Goal: Task Accomplishment & Management: Use online tool/utility

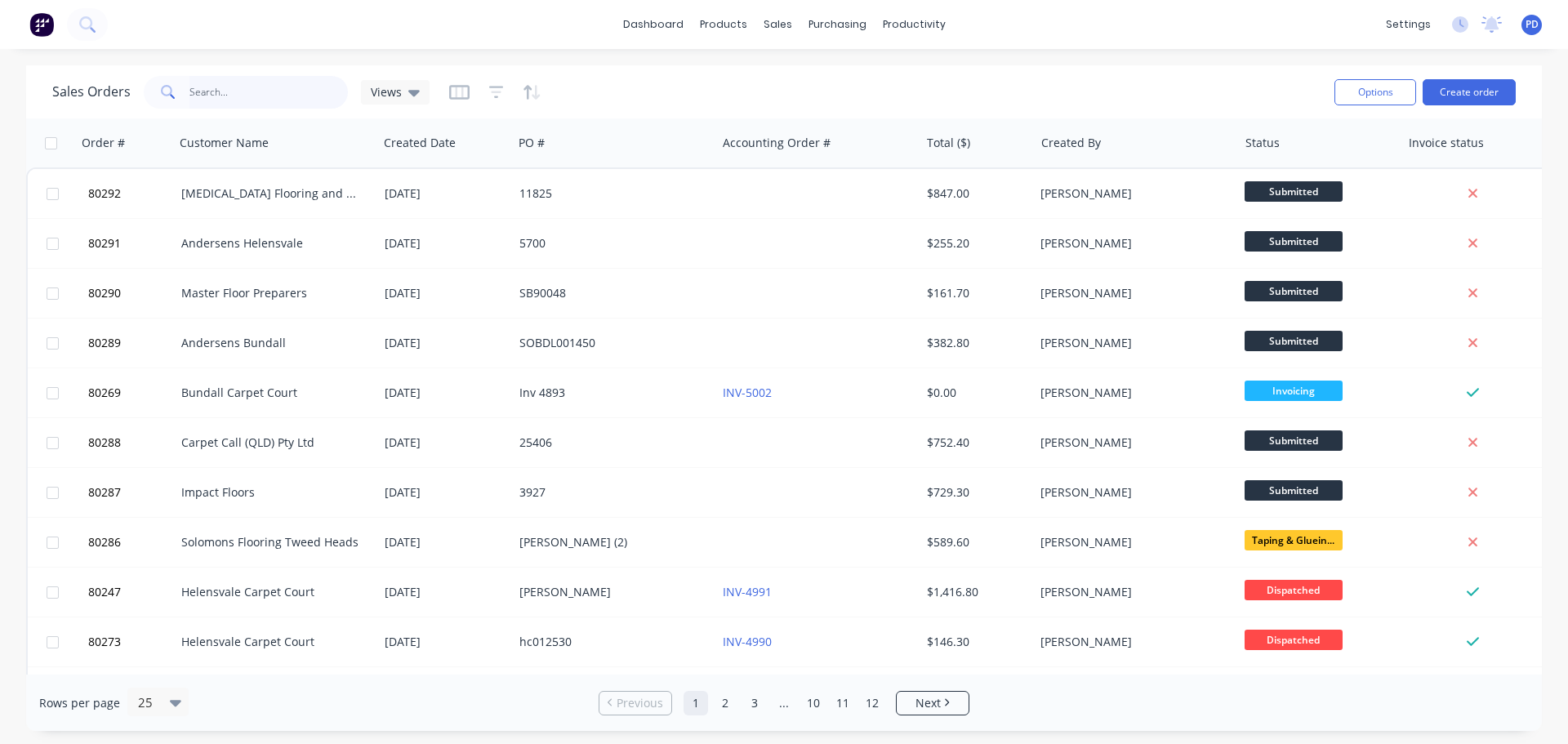
click at [215, 85] on input "text" at bounding box center [269, 92] width 159 height 33
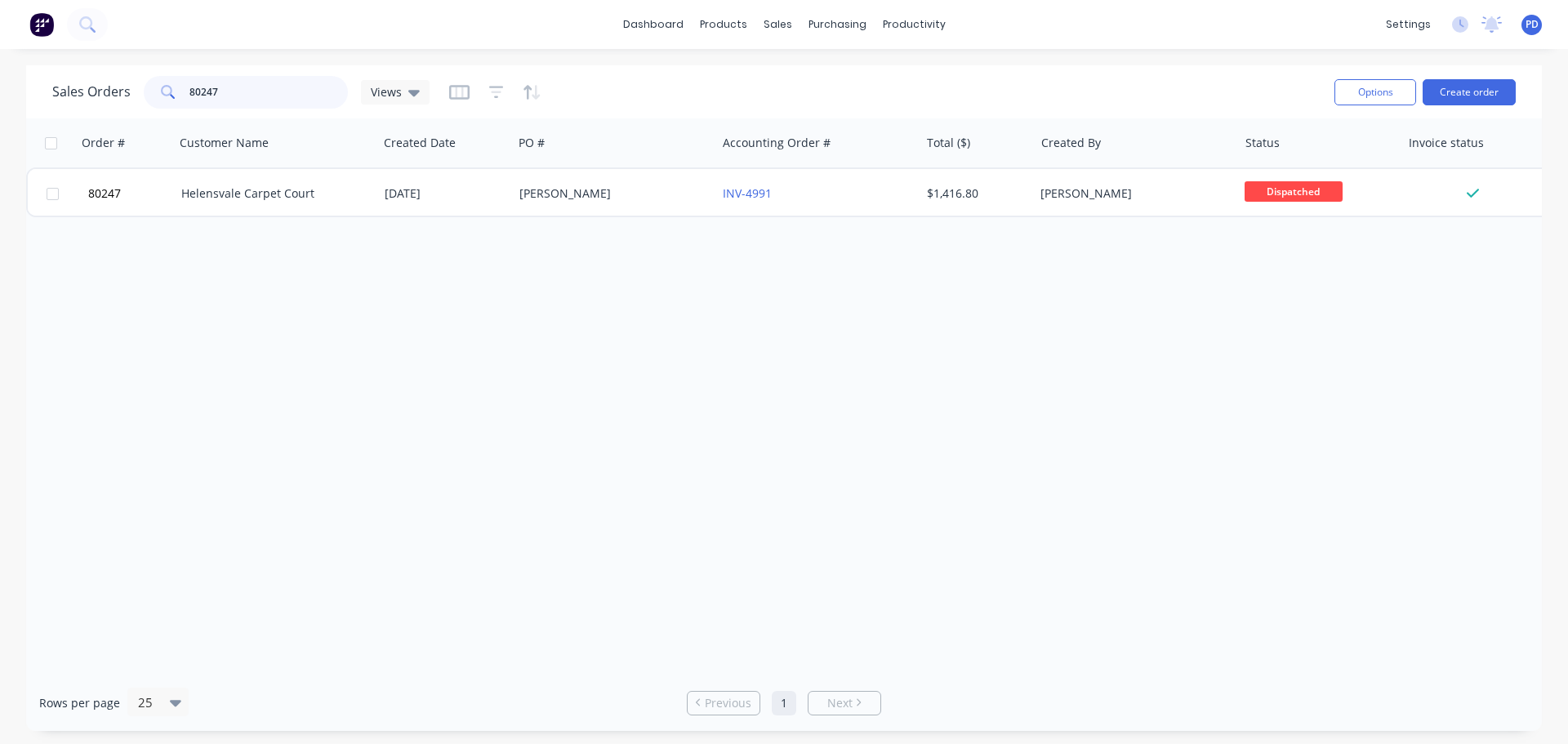
click at [247, 91] on input "80247" at bounding box center [269, 92] width 159 height 33
click at [217, 96] on input "80273" at bounding box center [269, 92] width 159 height 33
click at [221, 98] on input "80216" at bounding box center [269, 92] width 159 height 33
click at [235, 91] on input "80115" at bounding box center [269, 92] width 159 height 33
click at [253, 91] on input "80115" at bounding box center [269, 92] width 159 height 33
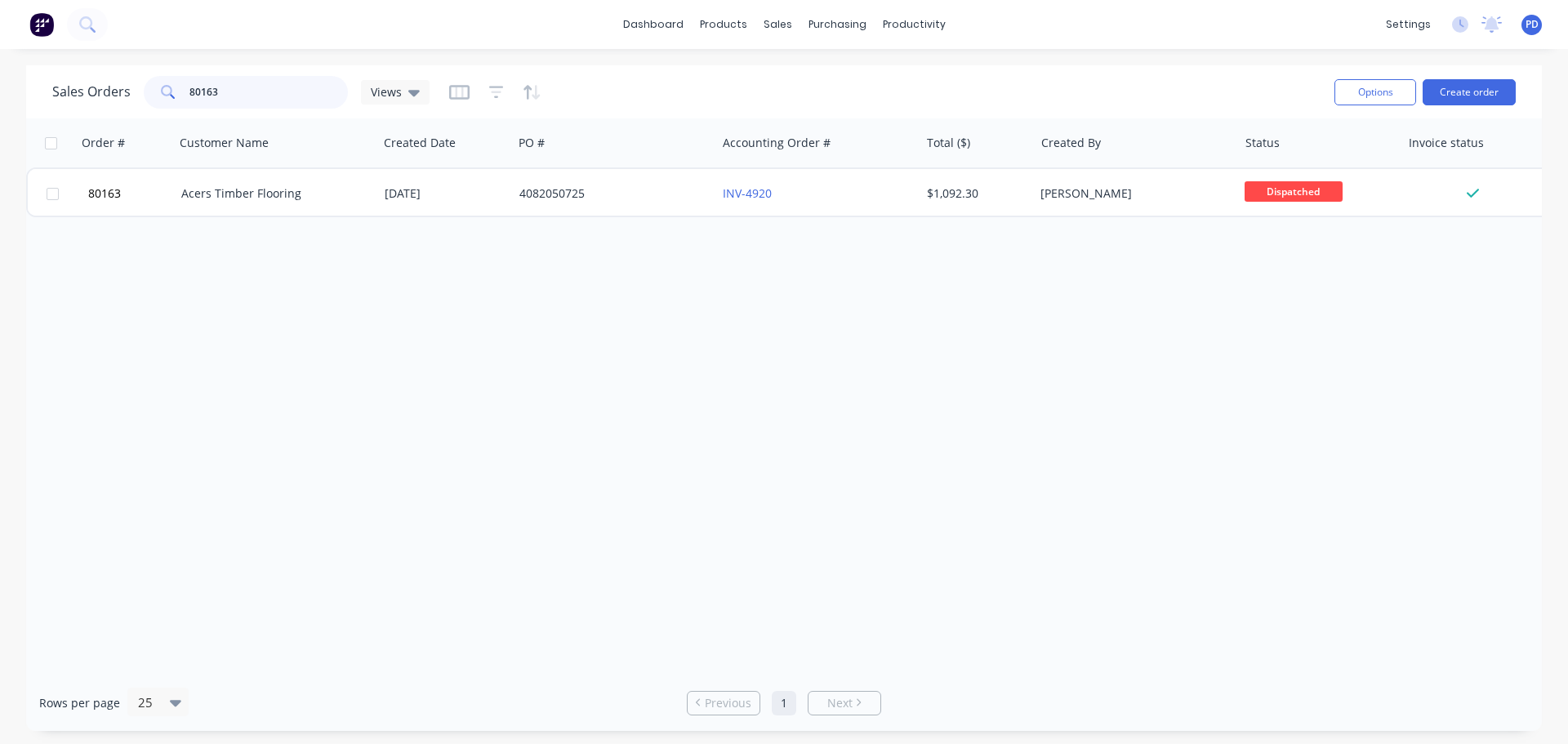
drag, startPoint x: 237, startPoint y: 88, endPoint x: 104, endPoint y: 79, distance: 133.3
click at [107, 79] on div "Sales Orders 80163 Views" at bounding box center [241, 92] width 378 height 33
drag, startPoint x: 229, startPoint y: 91, endPoint x: 117, endPoint y: 93, distance: 112.0
click at [117, 93] on div "Sales Orders 80218 Views" at bounding box center [241, 92] width 378 height 33
type input "arc"
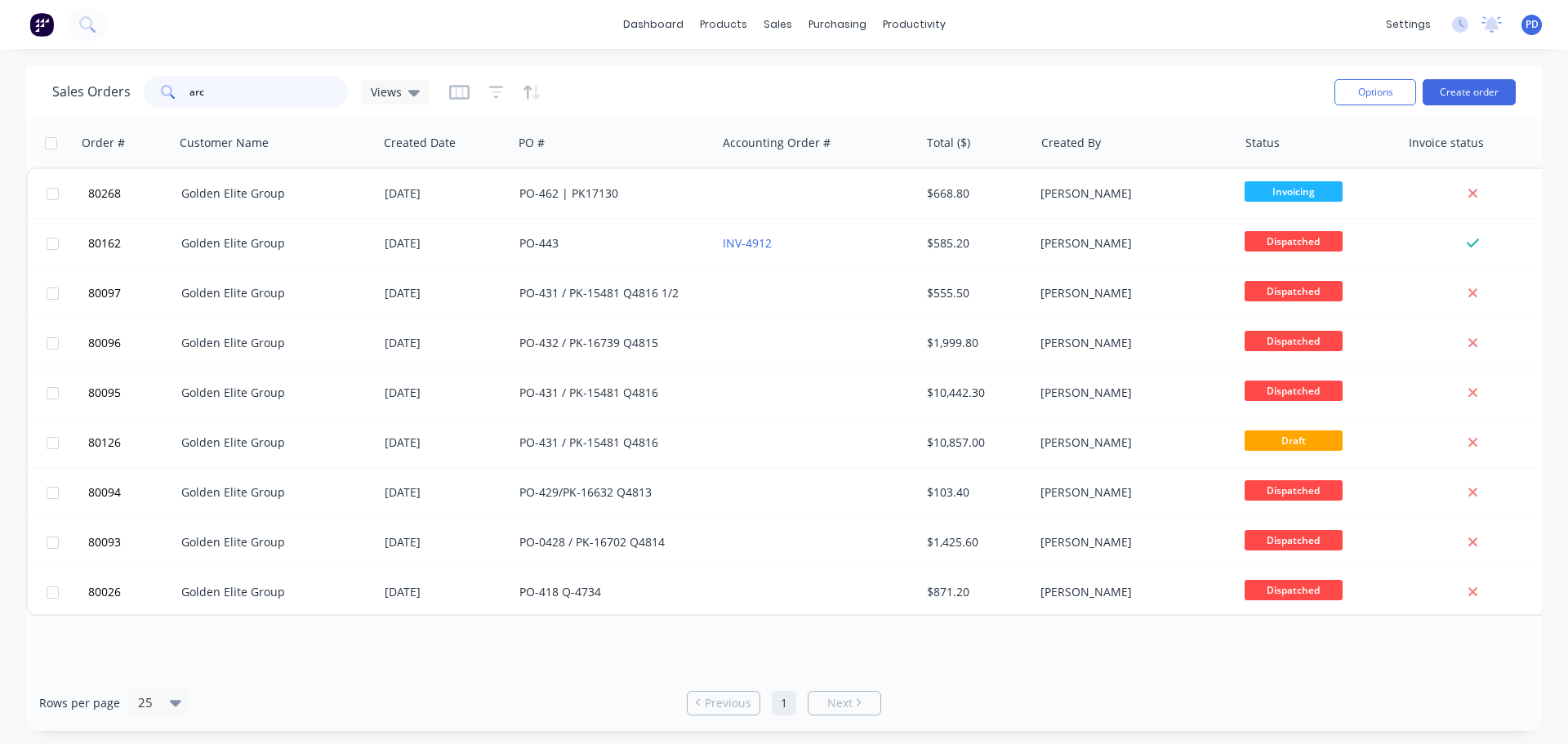
drag, startPoint x: 237, startPoint y: 97, endPoint x: 117, endPoint y: 106, distance: 120.3
click at [126, 106] on div "Sales Orders arc Views" at bounding box center [241, 92] width 378 height 33
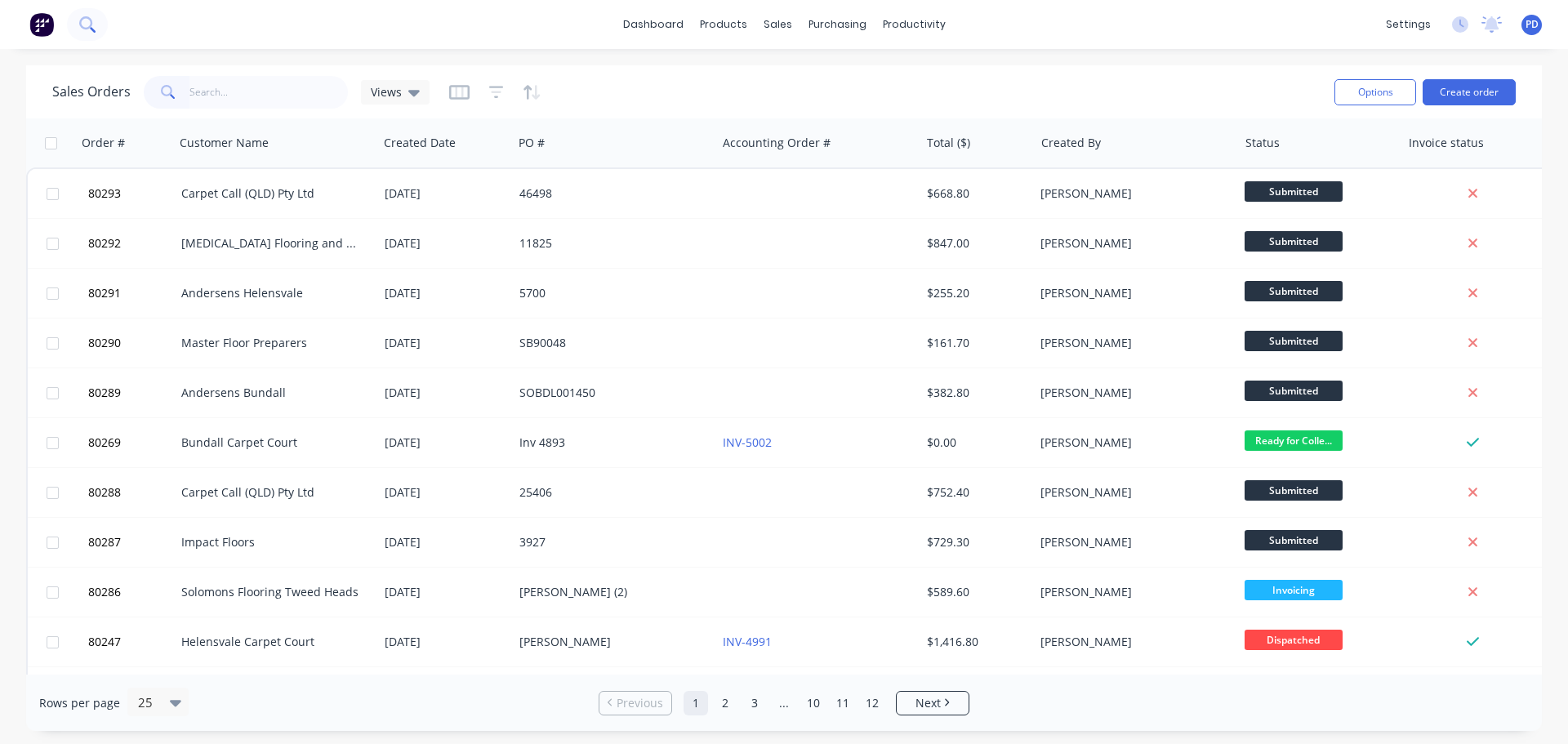
click at [77, 23] on button at bounding box center [87, 24] width 41 height 33
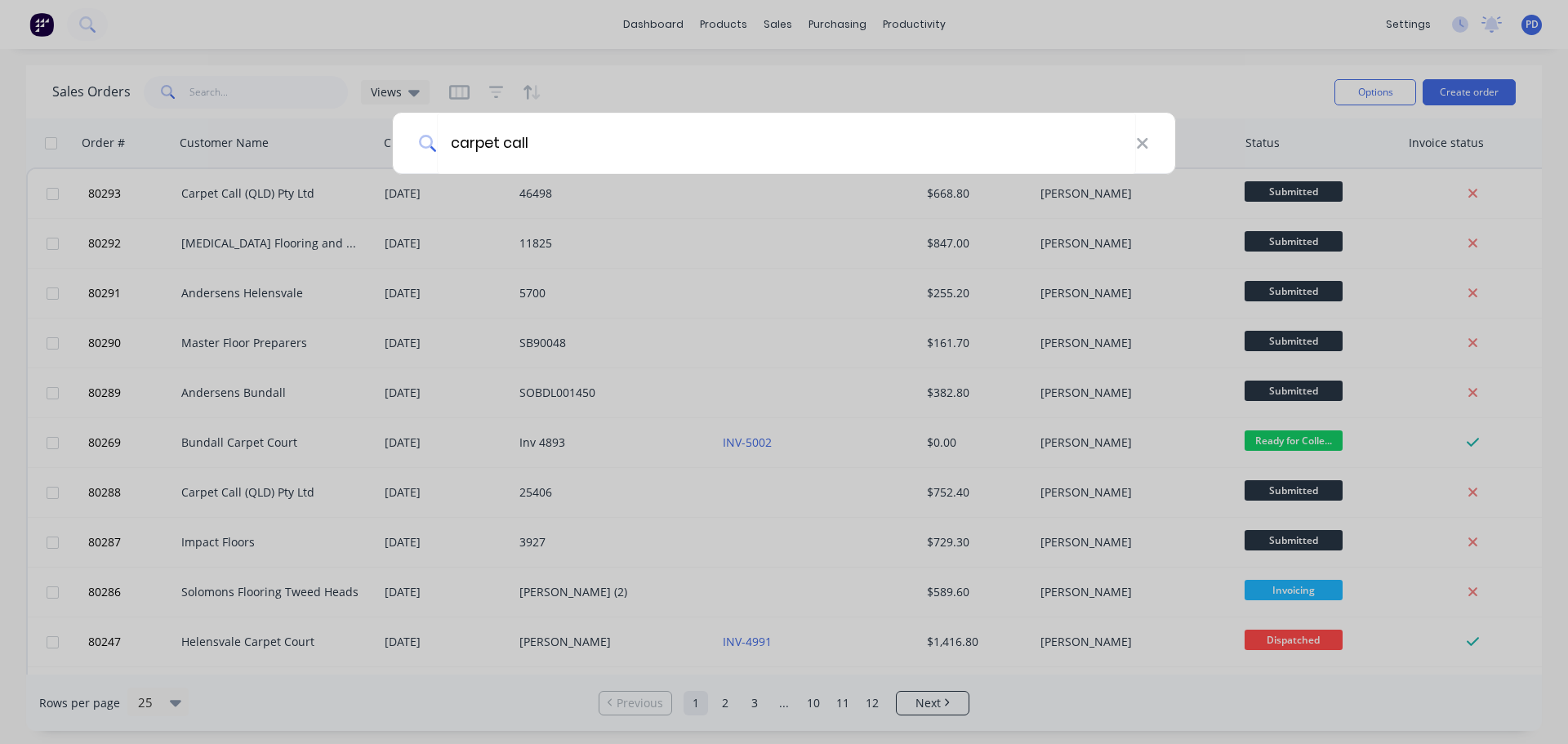
type input "carpet call"
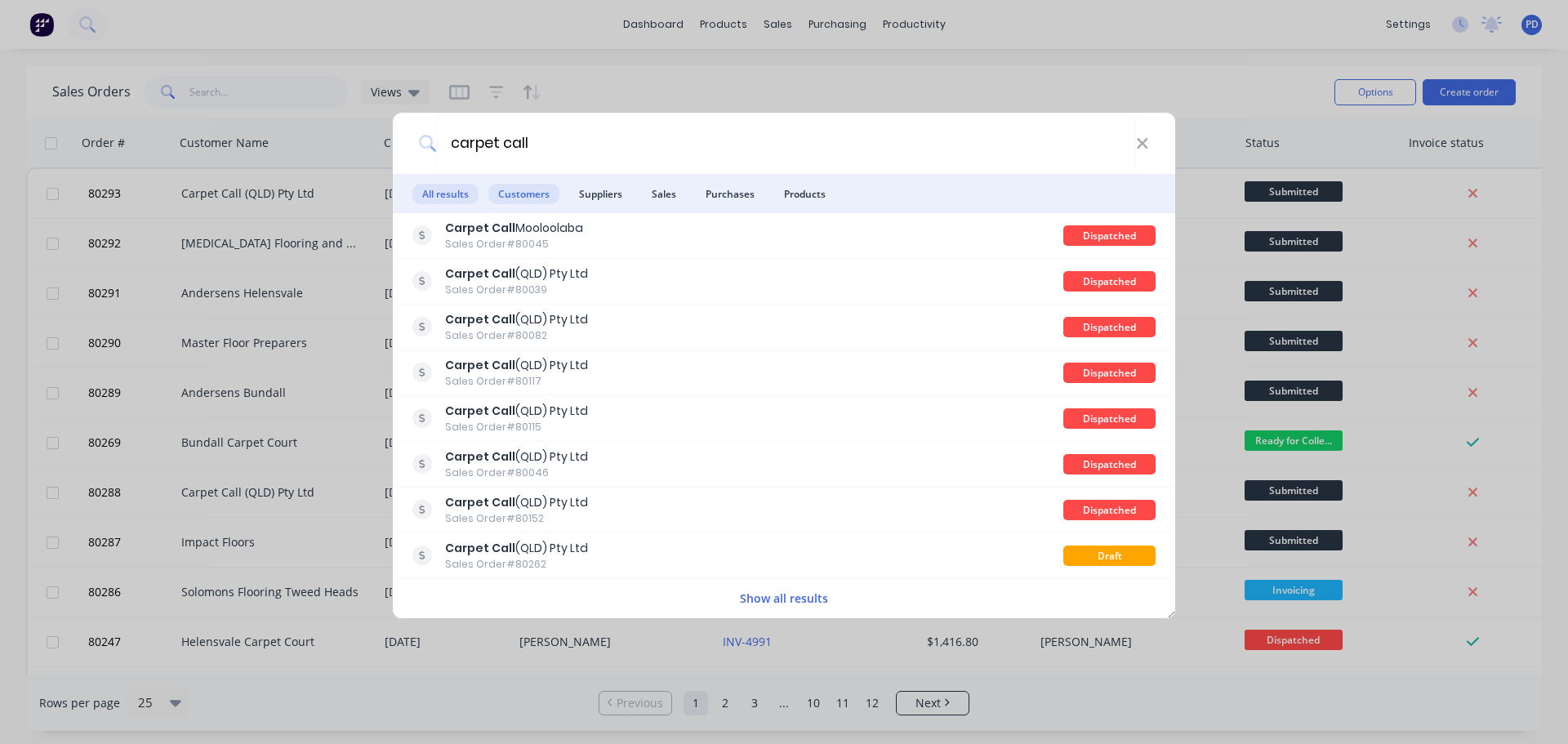
click at [518, 198] on span "Customers" at bounding box center [524, 194] width 71 height 20
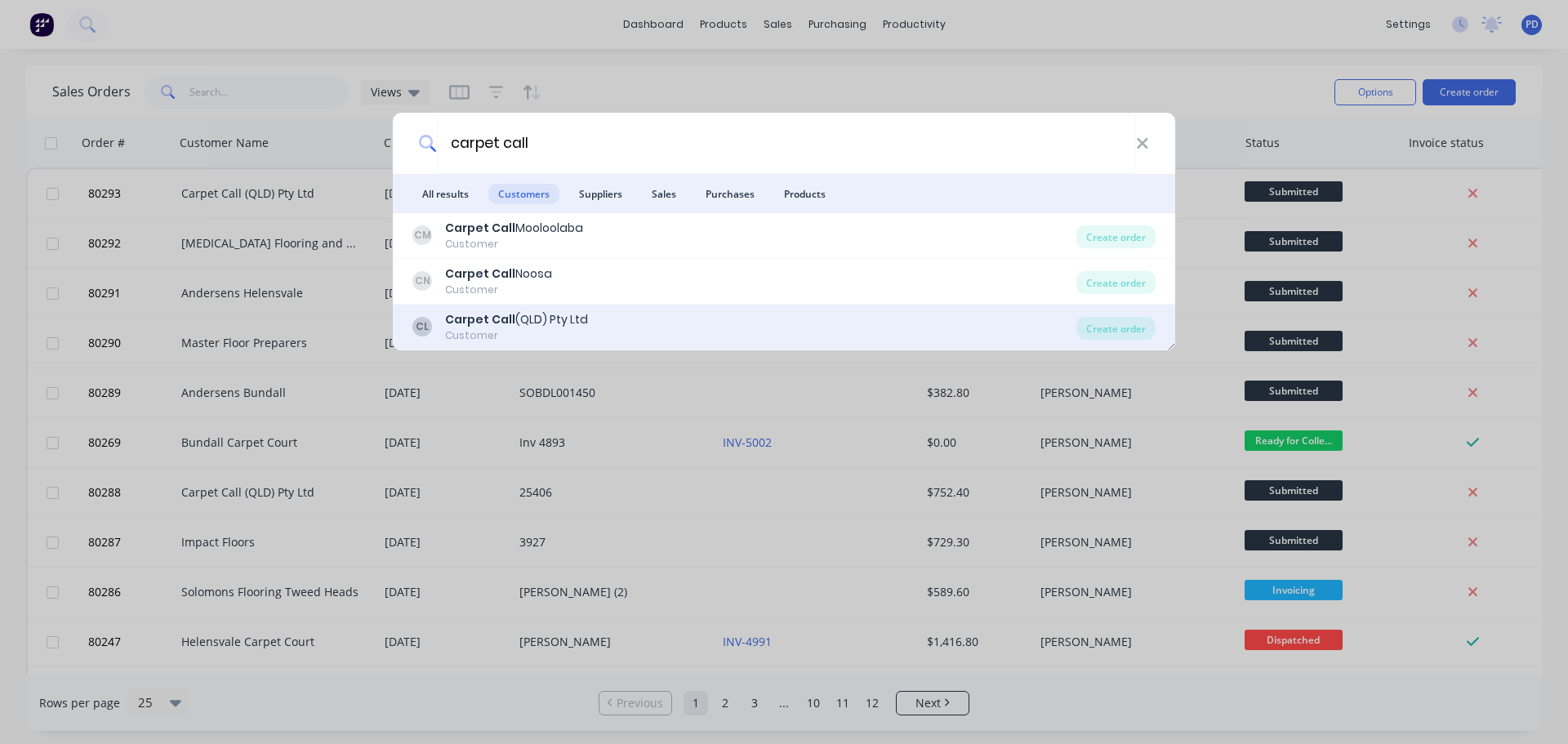
click at [492, 315] on b "Carpet Call" at bounding box center [481, 319] width 70 height 16
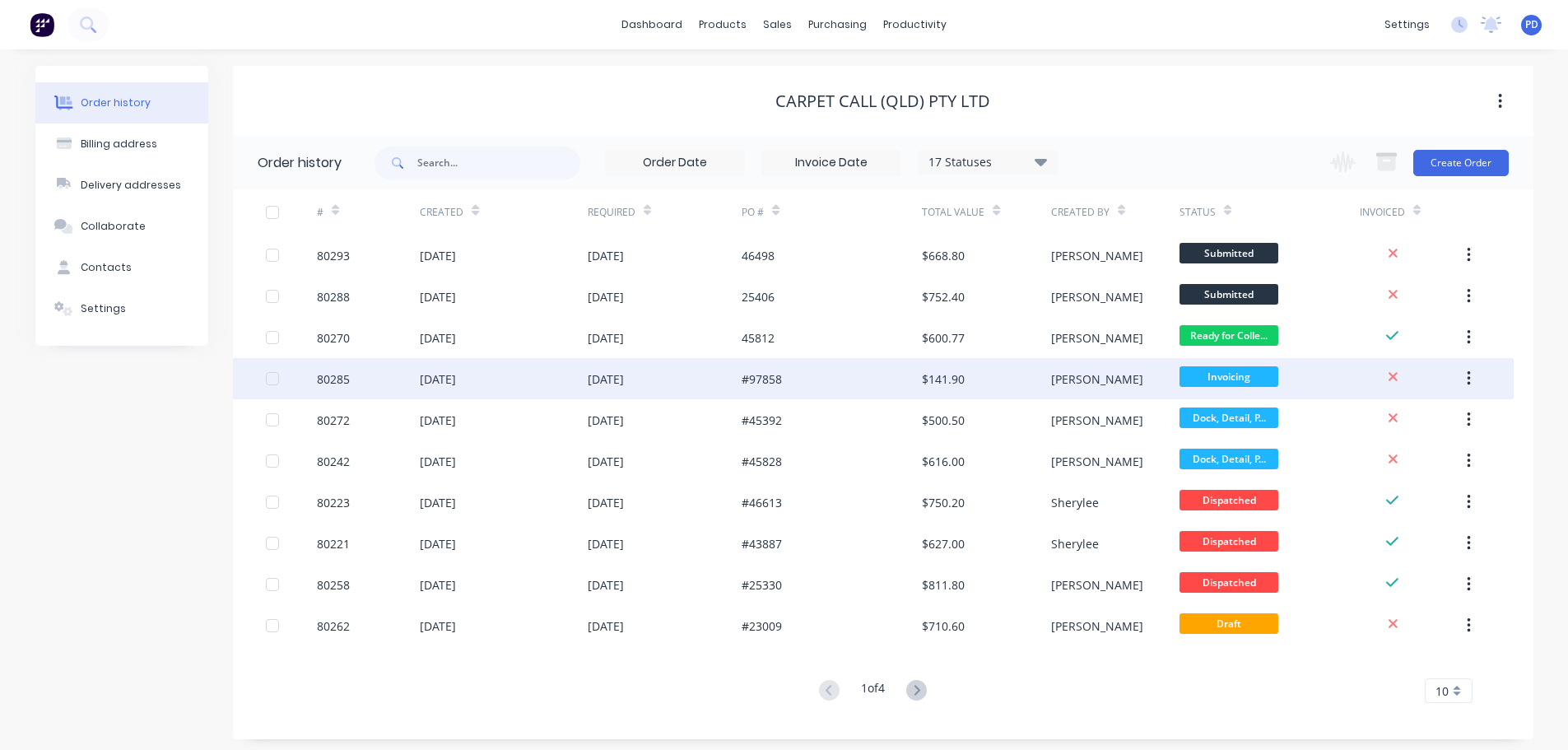
click at [336, 377] on div "80285" at bounding box center [333, 379] width 33 height 17
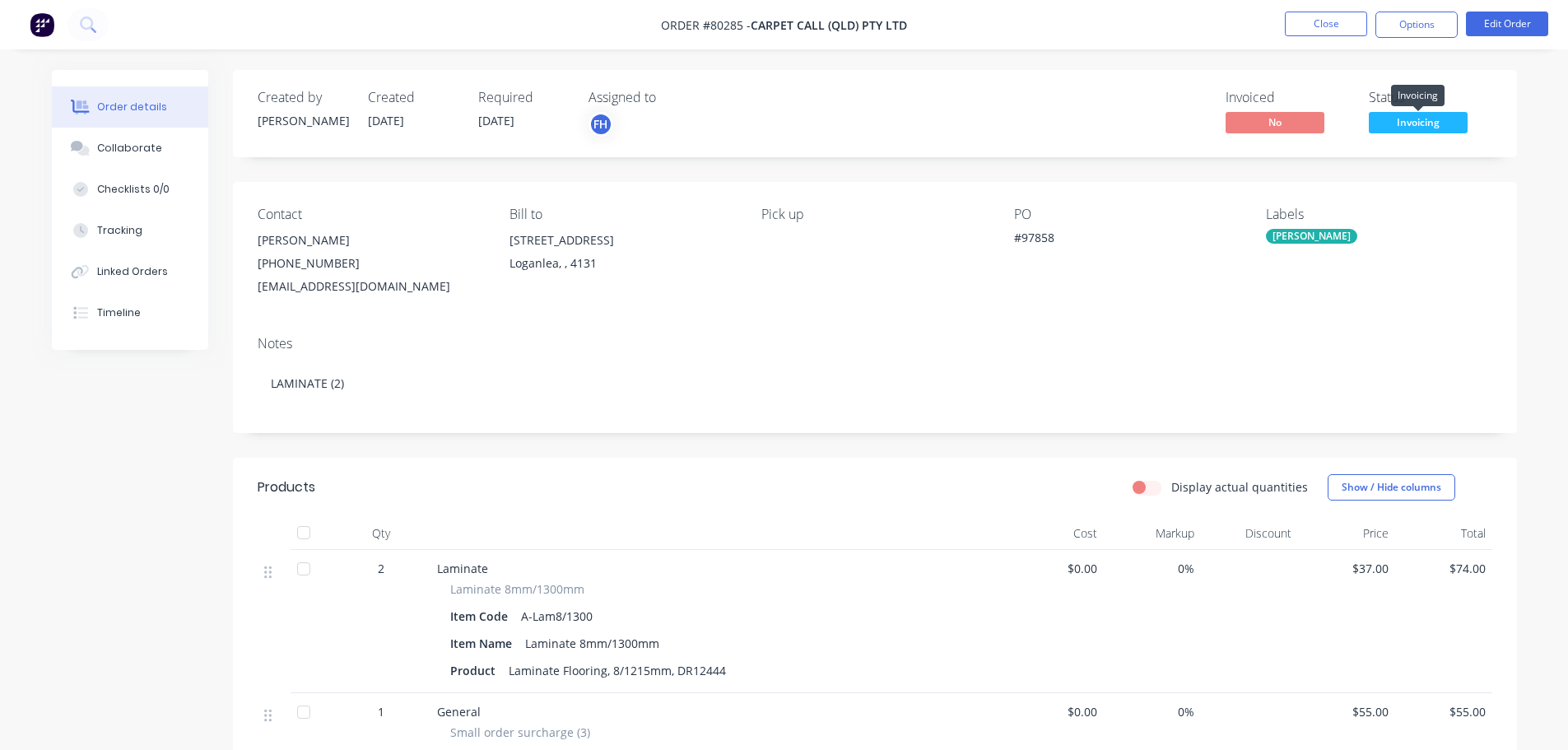
click at [1434, 120] on span "Invoicing" at bounding box center [1418, 122] width 99 height 20
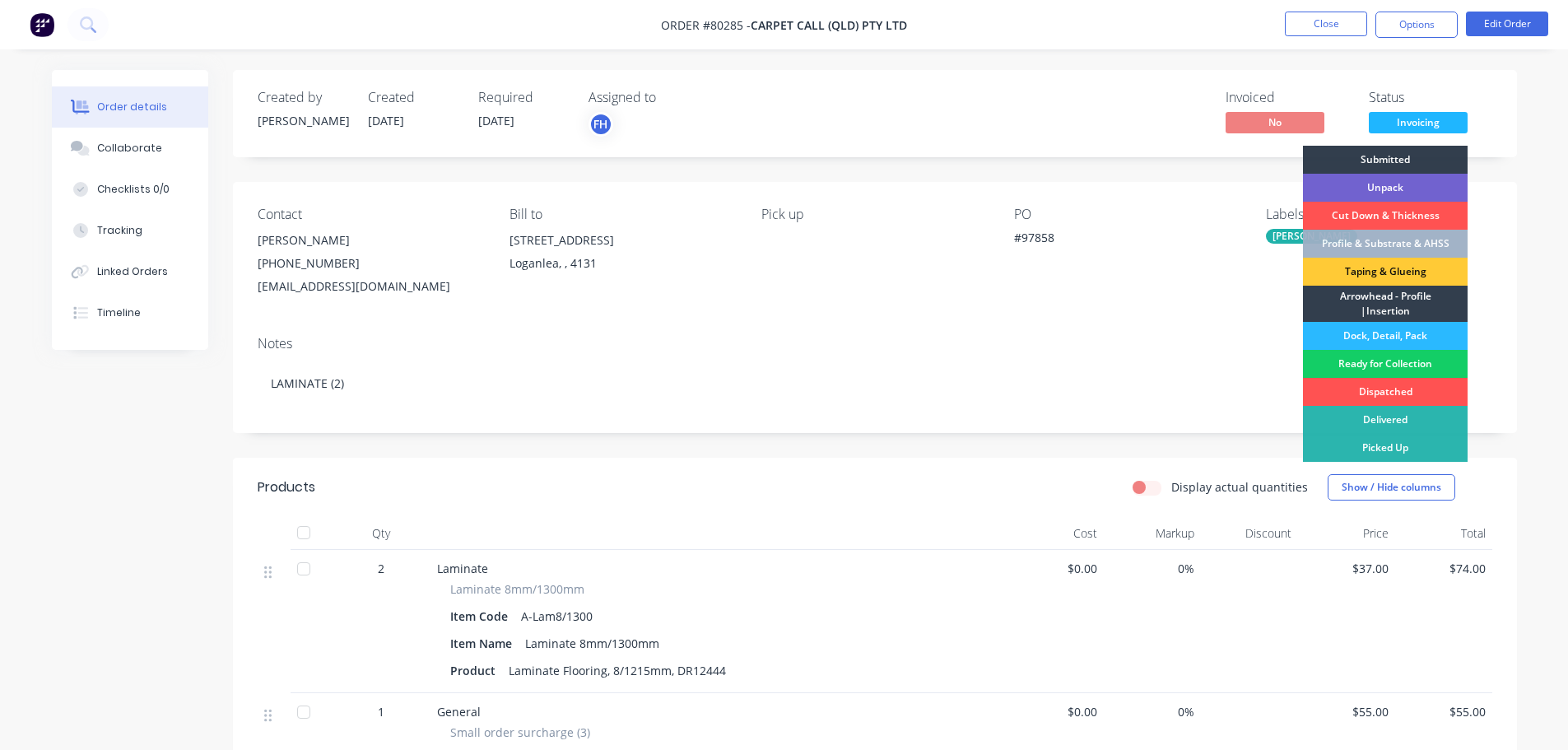
click at [1418, 366] on div "Ready for Collection" at bounding box center [1385, 364] width 165 height 28
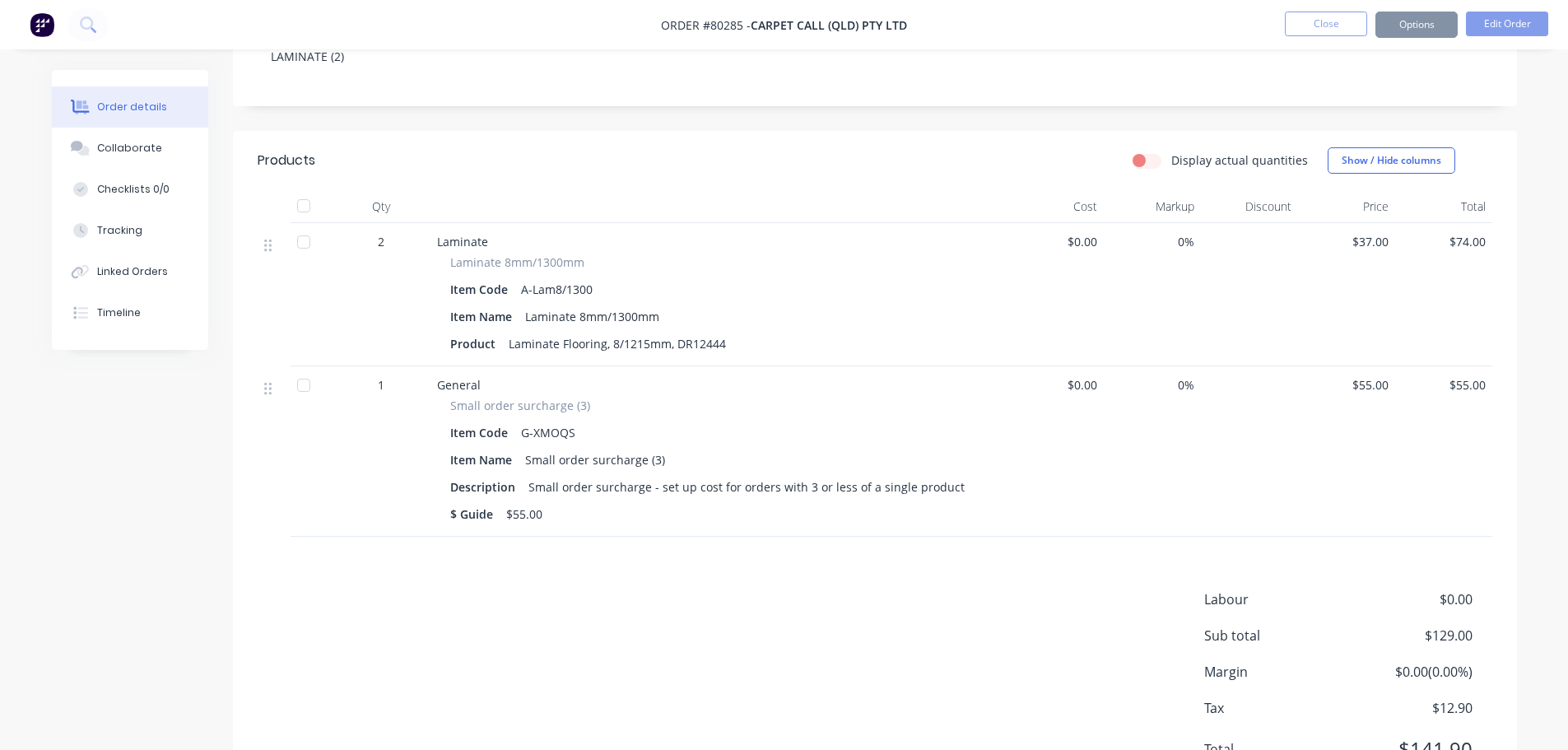
scroll to position [329, 0]
click at [1375, 16] on button "Options" at bounding box center [1416, 25] width 82 height 26
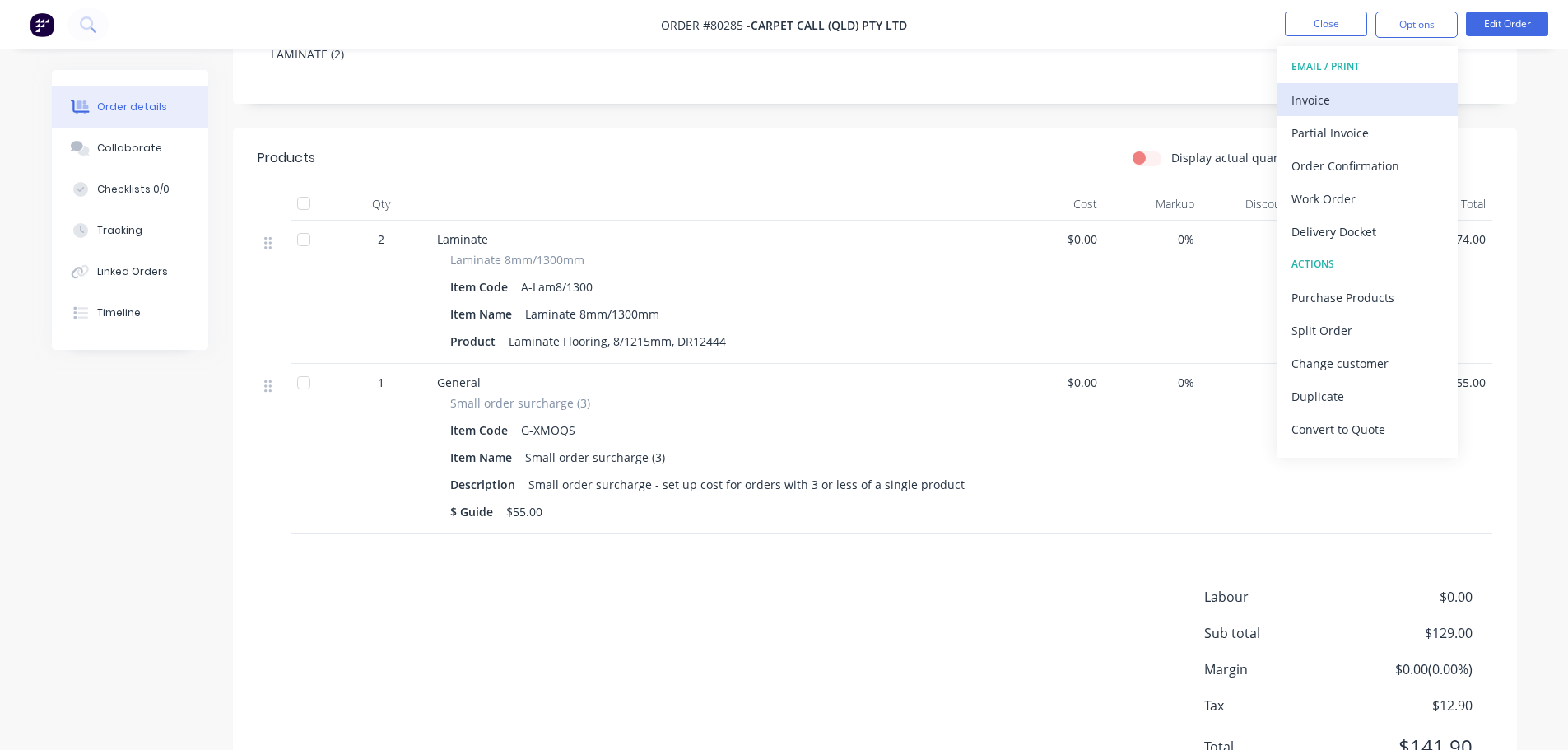
click at [1325, 97] on div "Invoice" at bounding box center [1367, 100] width 151 height 24
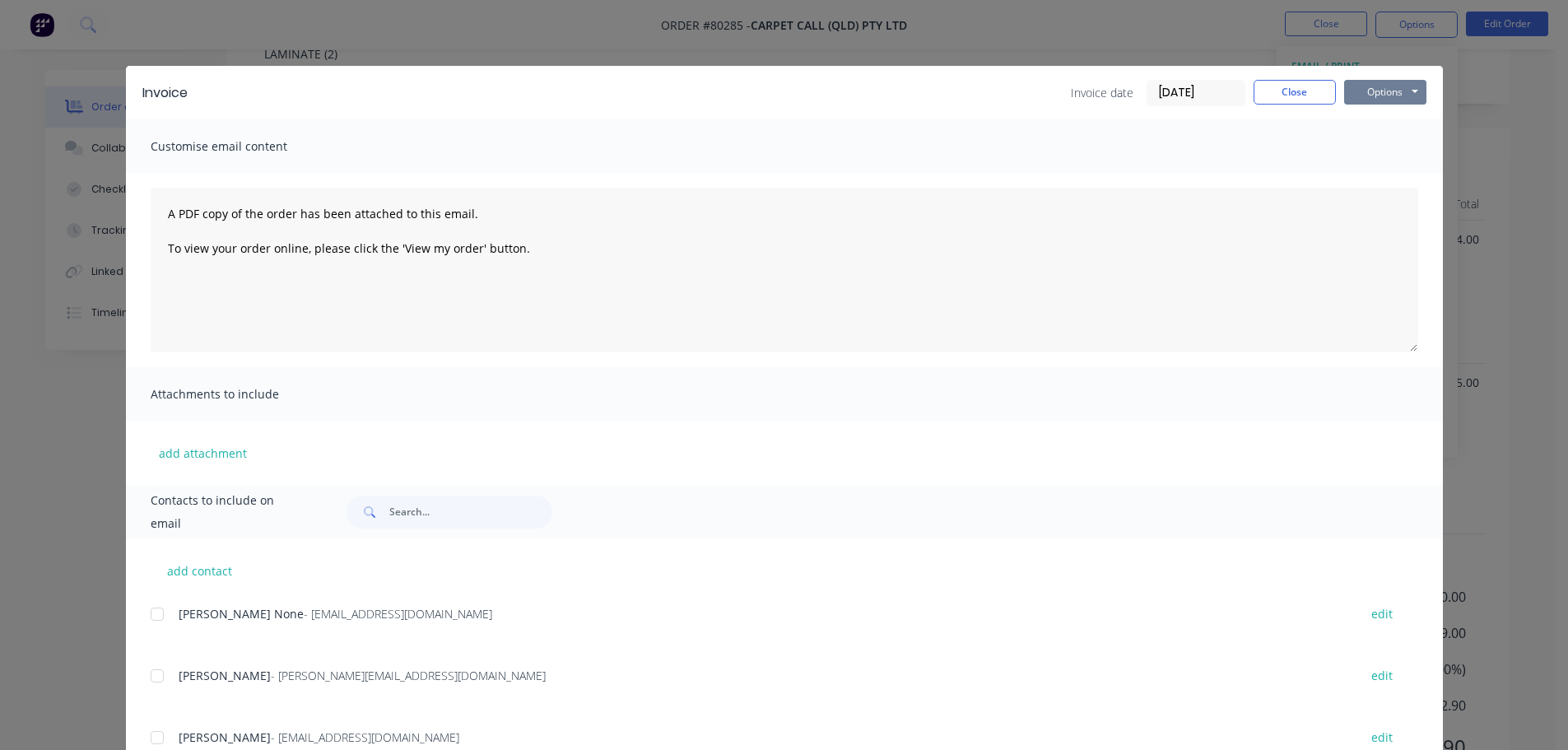
click at [1369, 95] on button "Options" at bounding box center [1385, 91] width 82 height 25
click at [1358, 149] on button "Print" at bounding box center [1396, 149] width 106 height 27
click at [1288, 85] on button "Close" at bounding box center [1294, 91] width 82 height 25
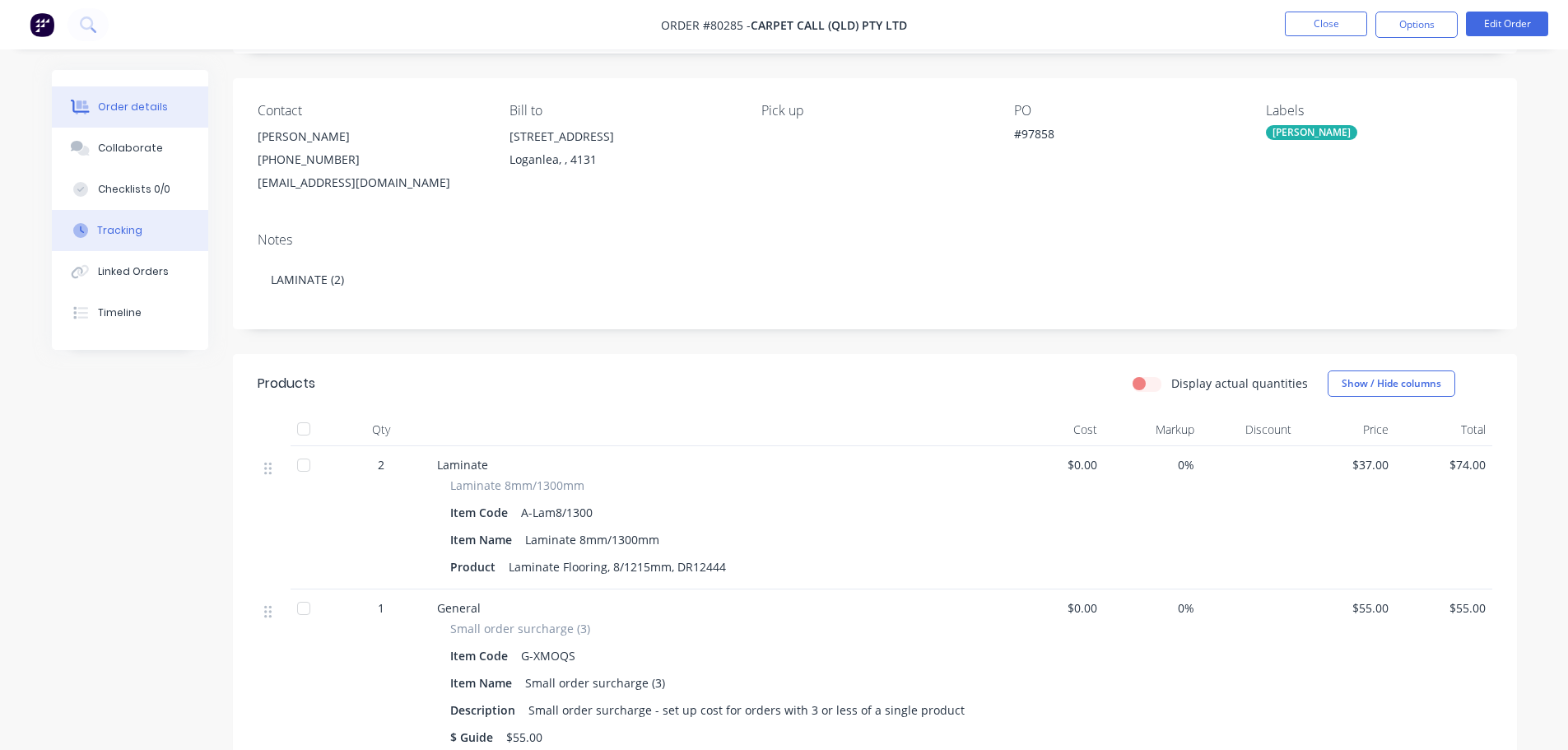
scroll to position [0, 0]
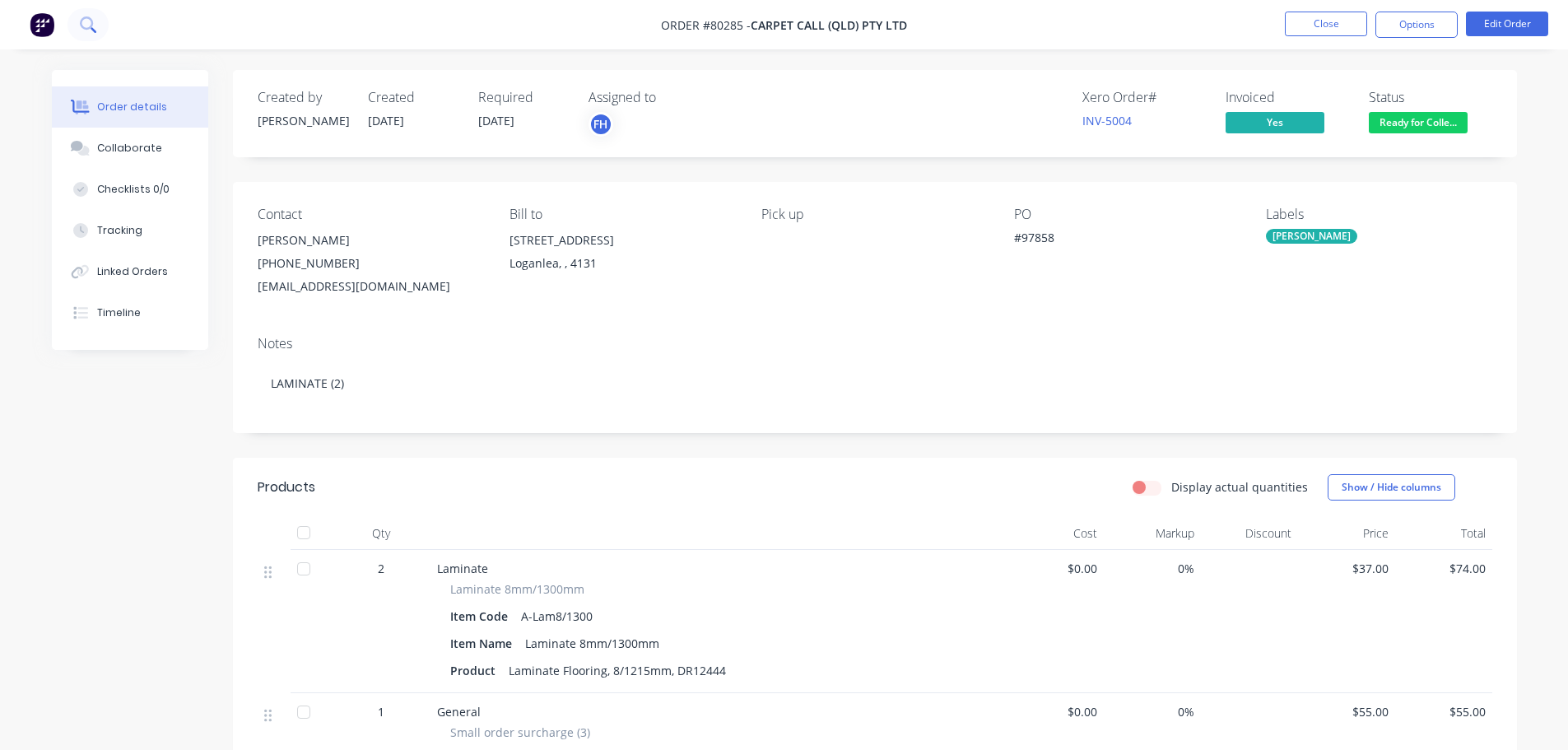
click at [97, 26] on button at bounding box center [88, 25] width 41 height 33
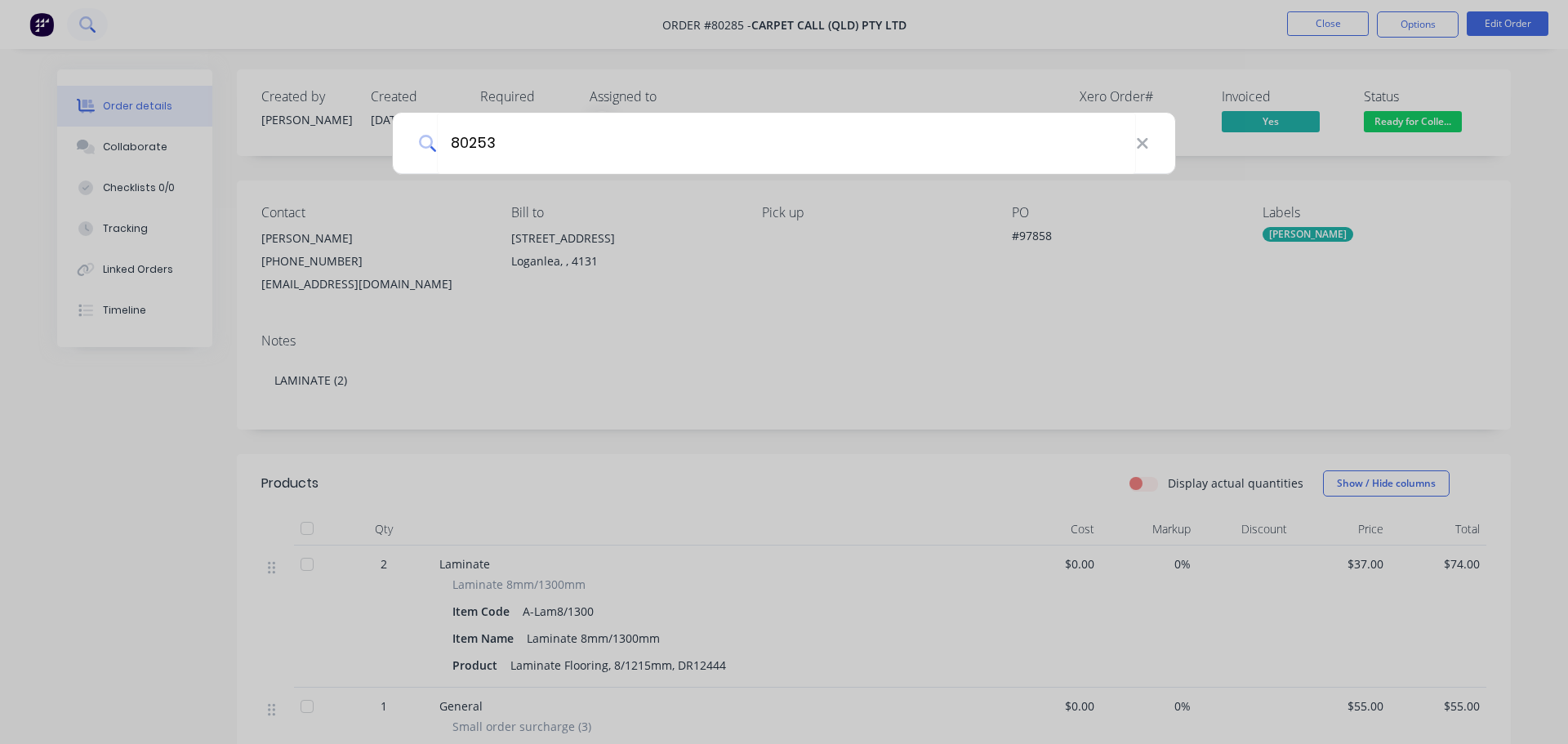
type input "80253"
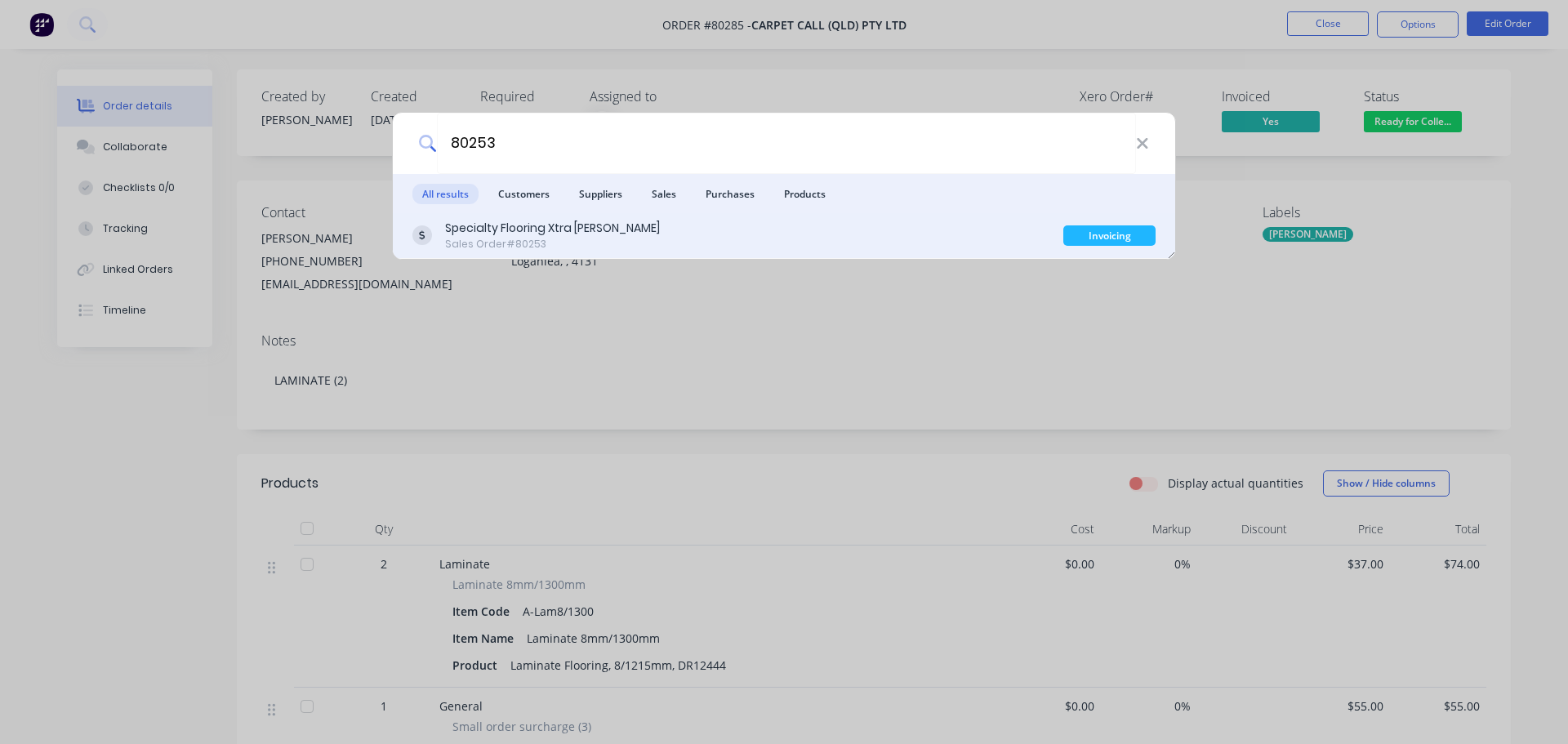
click at [560, 226] on div "Specialty Flooring Xtra [PERSON_NAME]" at bounding box center [553, 228] width 215 height 17
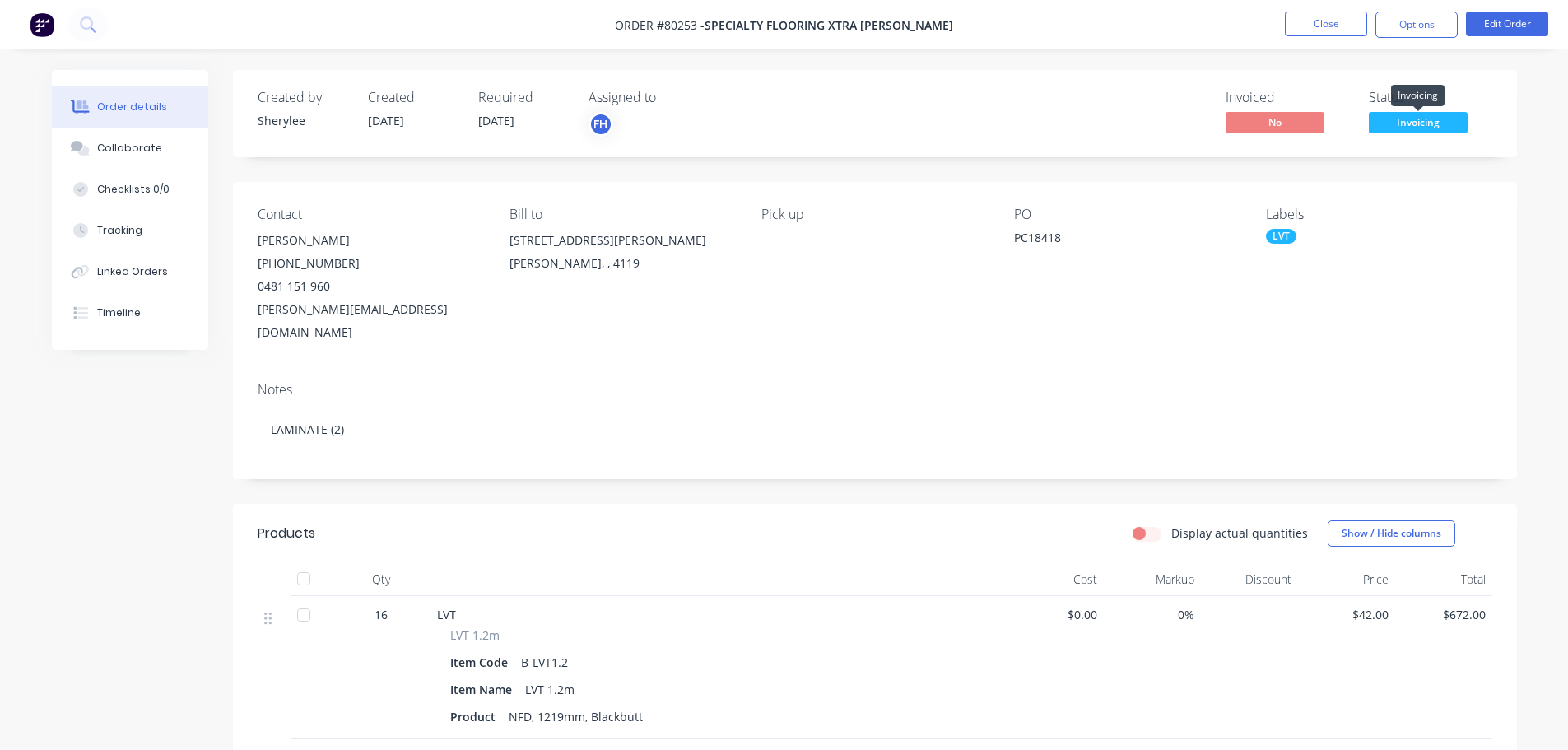
click at [1389, 117] on span "Invoicing" at bounding box center [1418, 122] width 99 height 20
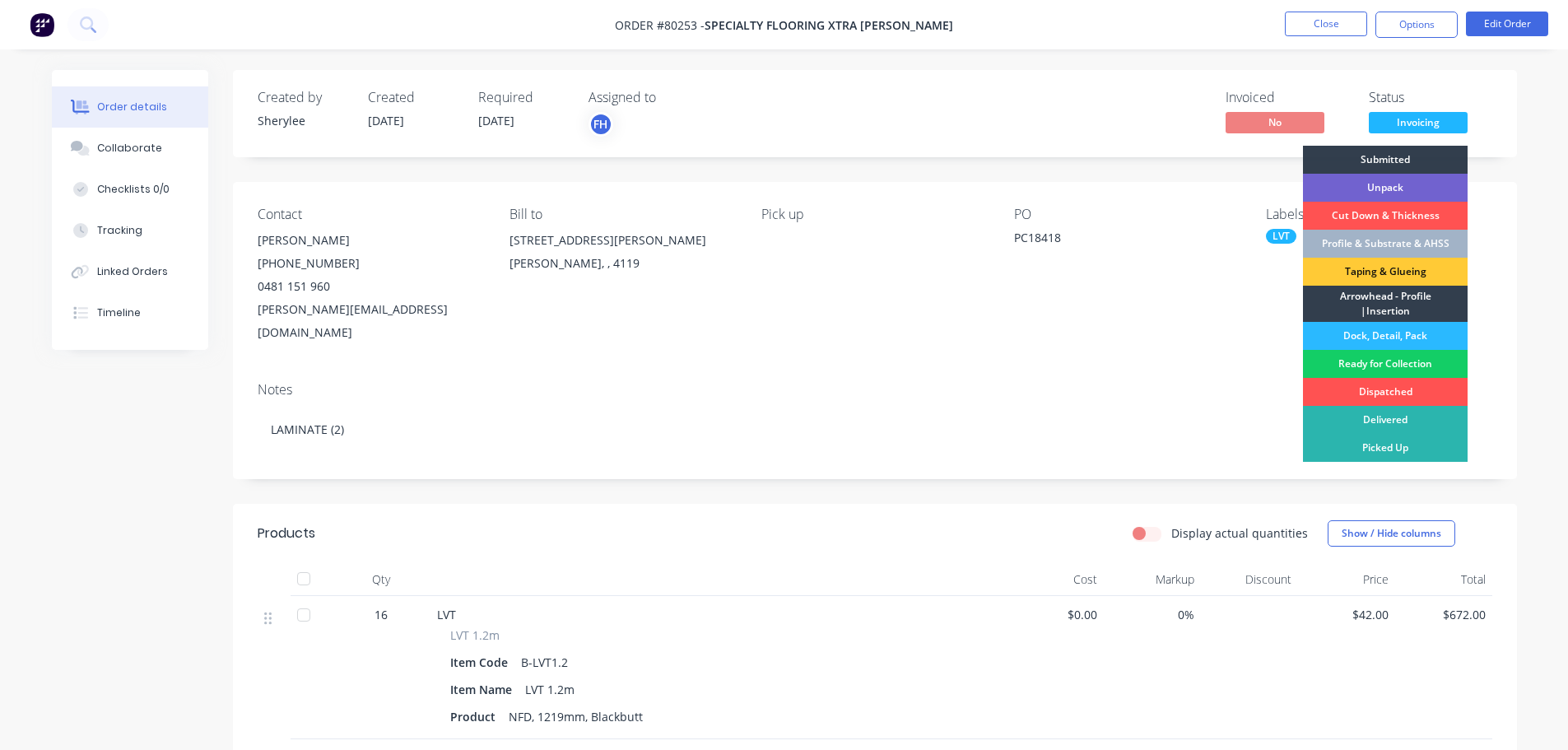
click at [1376, 363] on div "Ready for Collection" at bounding box center [1385, 364] width 165 height 28
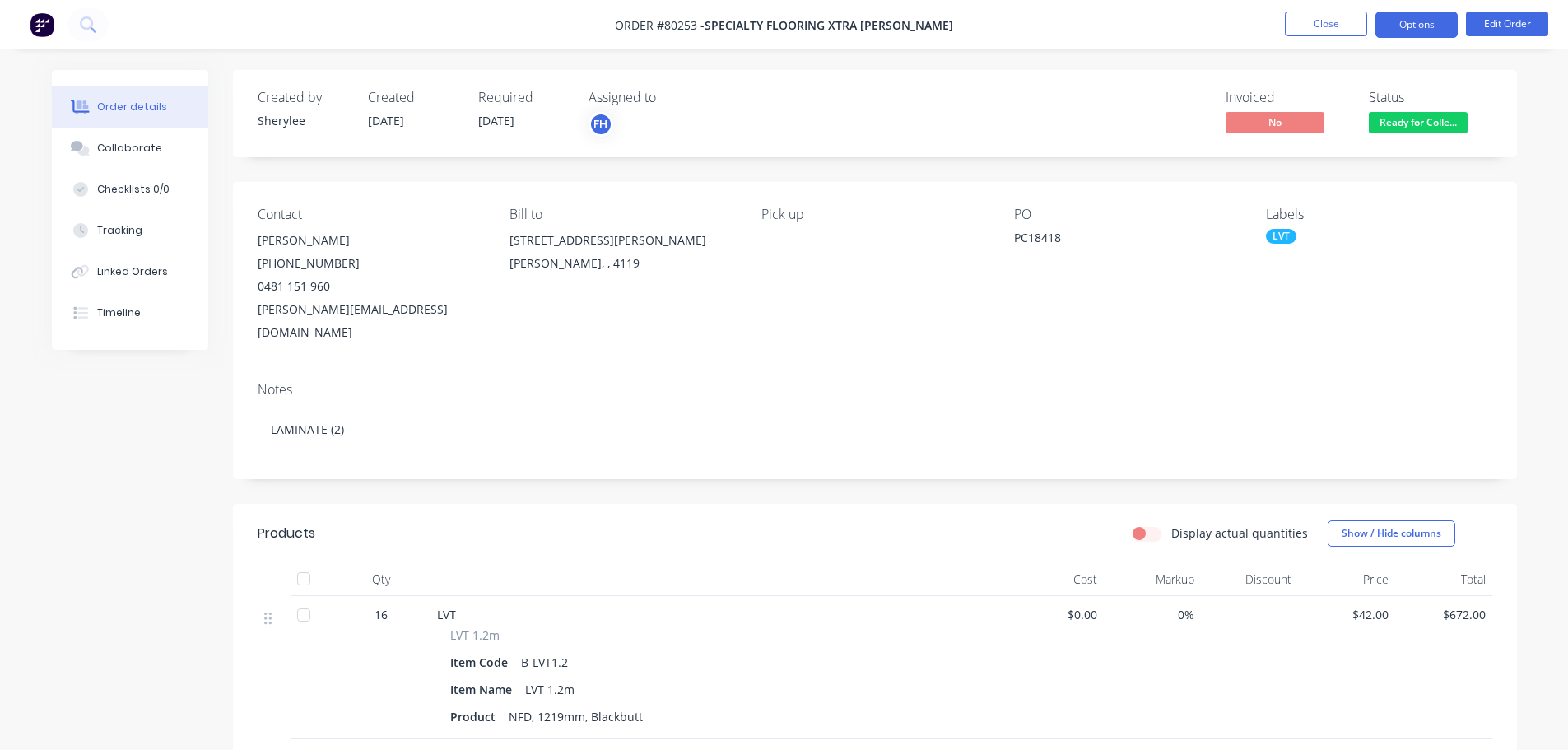
click at [1404, 15] on button "Options" at bounding box center [1416, 25] width 82 height 26
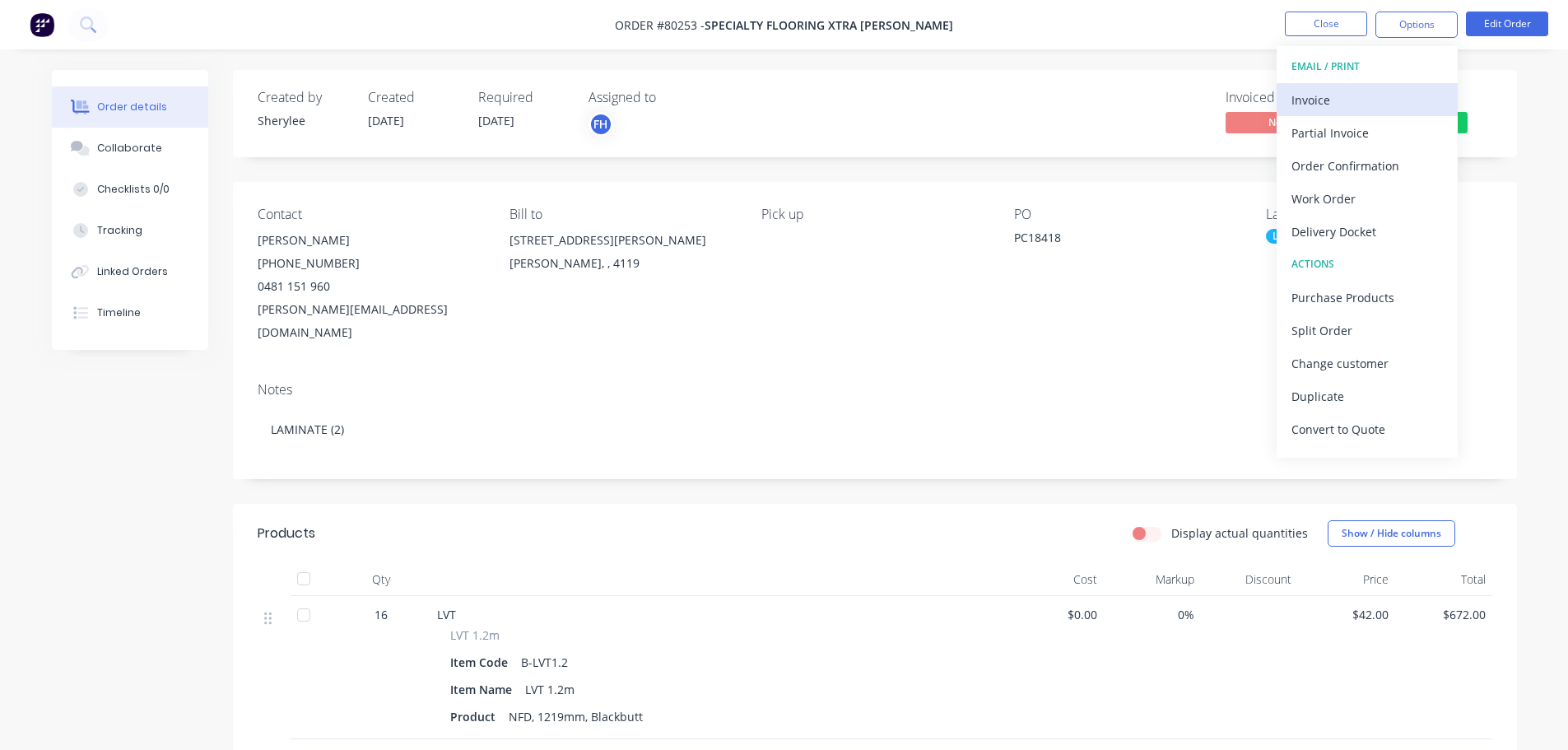
click at [1361, 113] on button "Invoice" at bounding box center [1367, 99] width 181 height 33
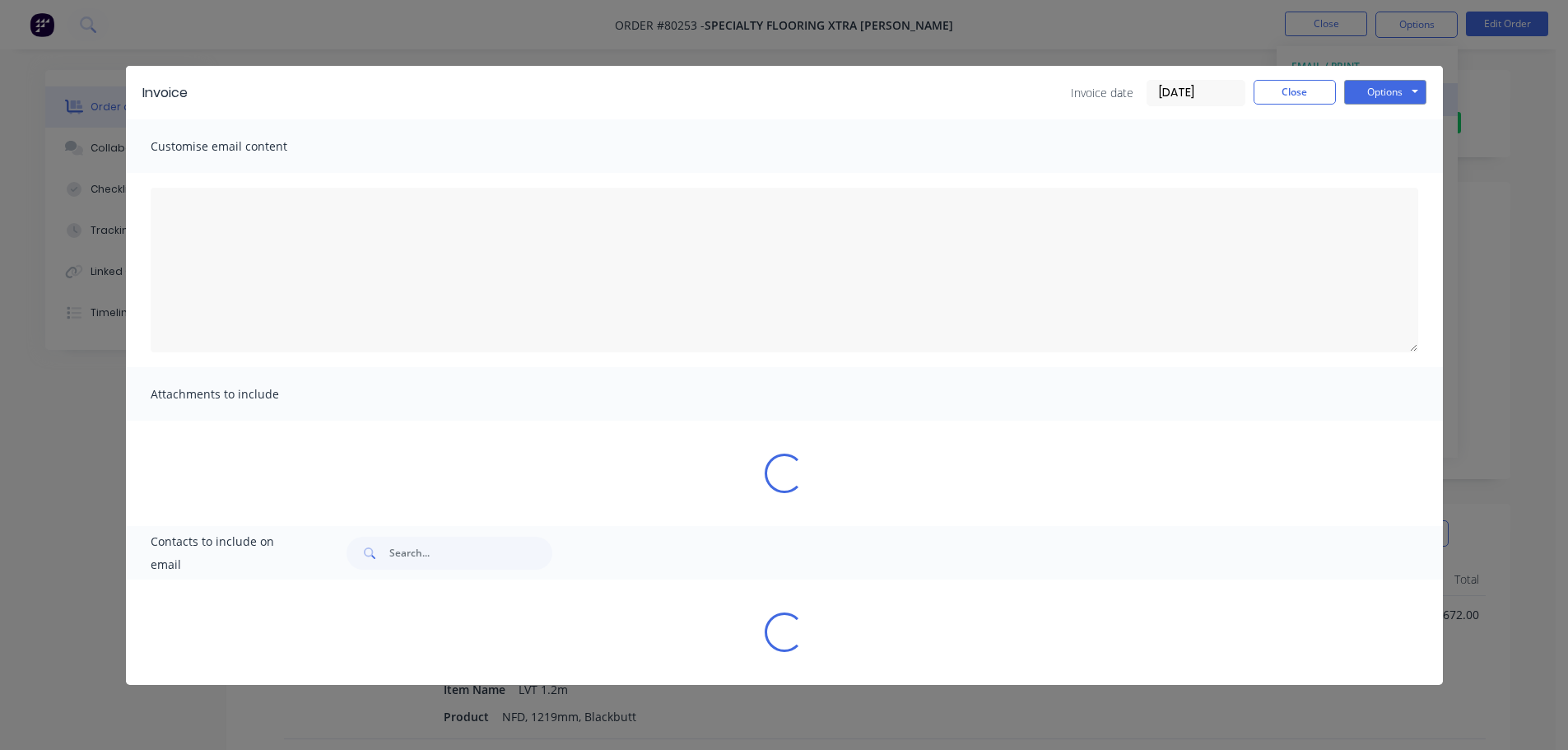
type textarea "A PDF copy of the order has been attached to this email. To view your order onl…"
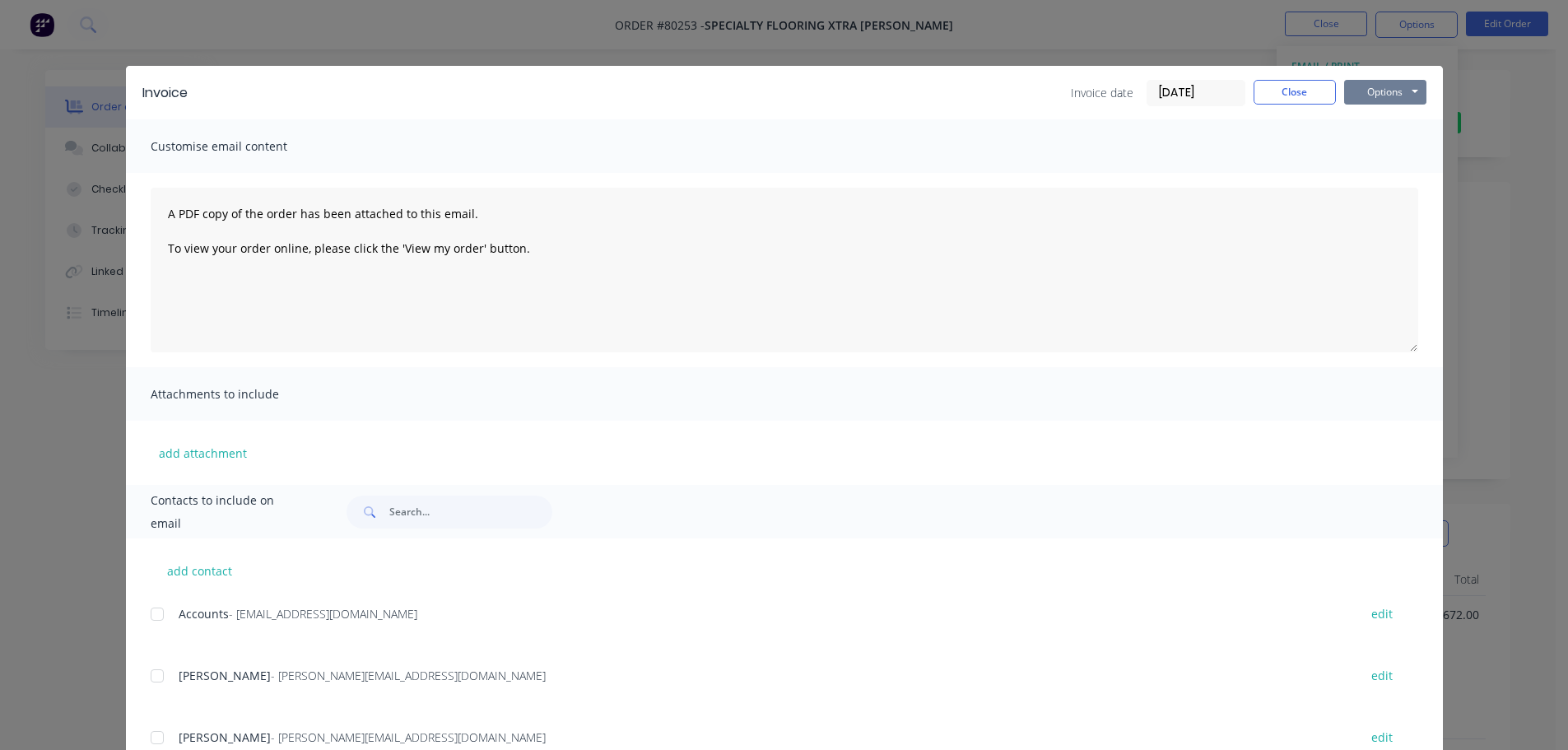
click at [1378, 86] on button "Options" at bounding box center [1385, 91] width 82 height 25
click at [1369, 156] on button "Print" at bounding box center [1396, 149] width 106 height 27
click at [1284, 93] on button "Close" at bounding box center [1294, 91] width 82 height 25
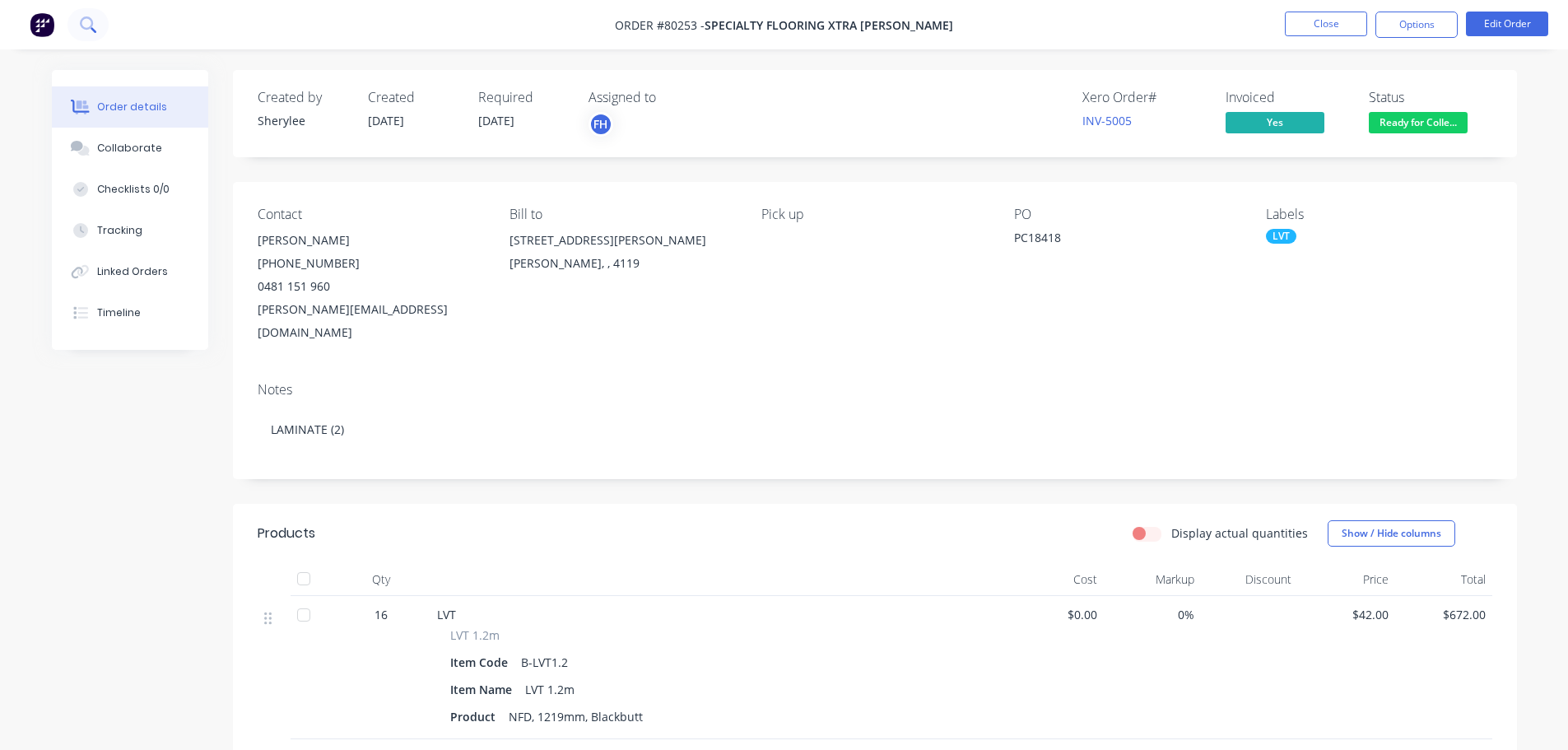
click at [88, 19] on icon at bounding box center [87, 24] width 16 height 16
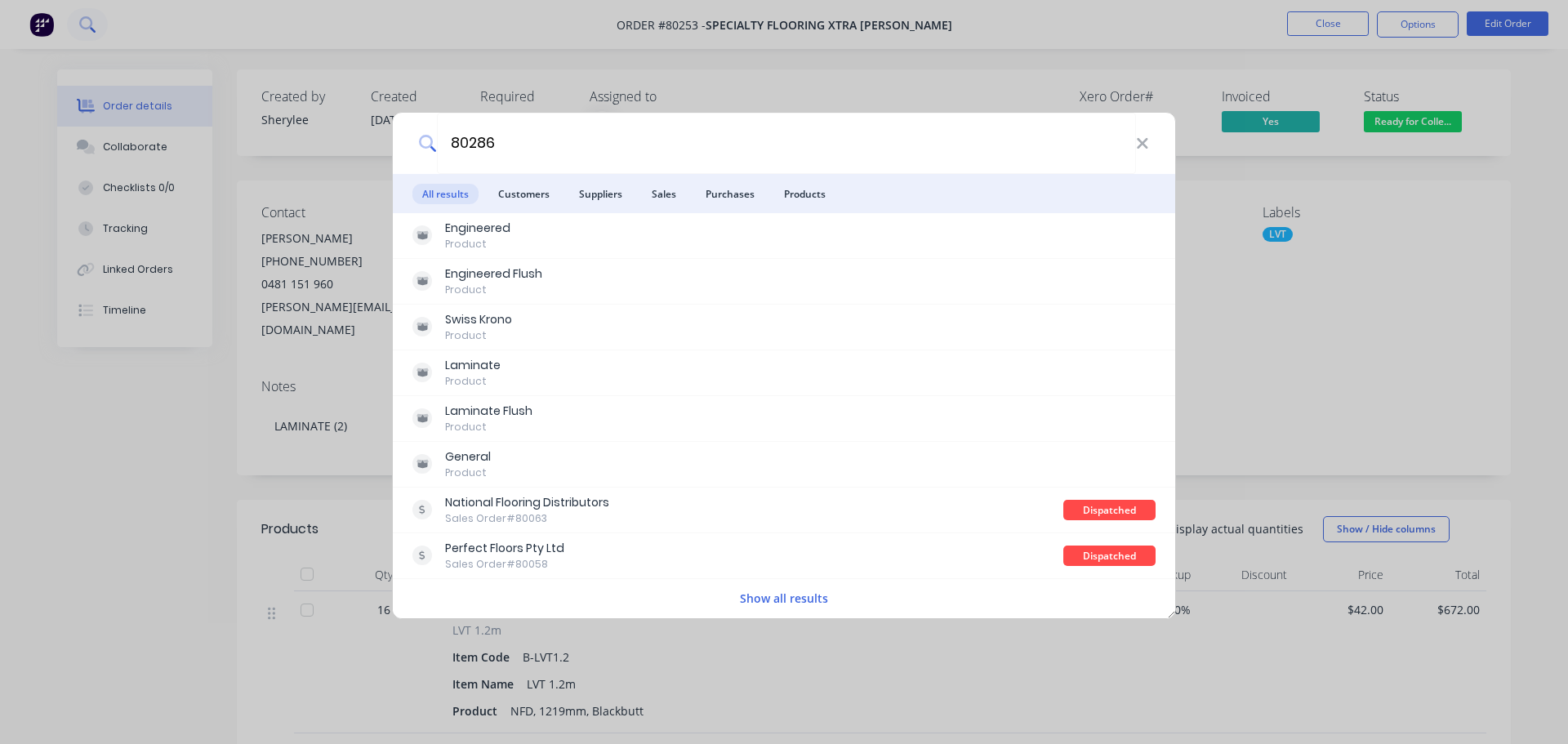
type input "80286"
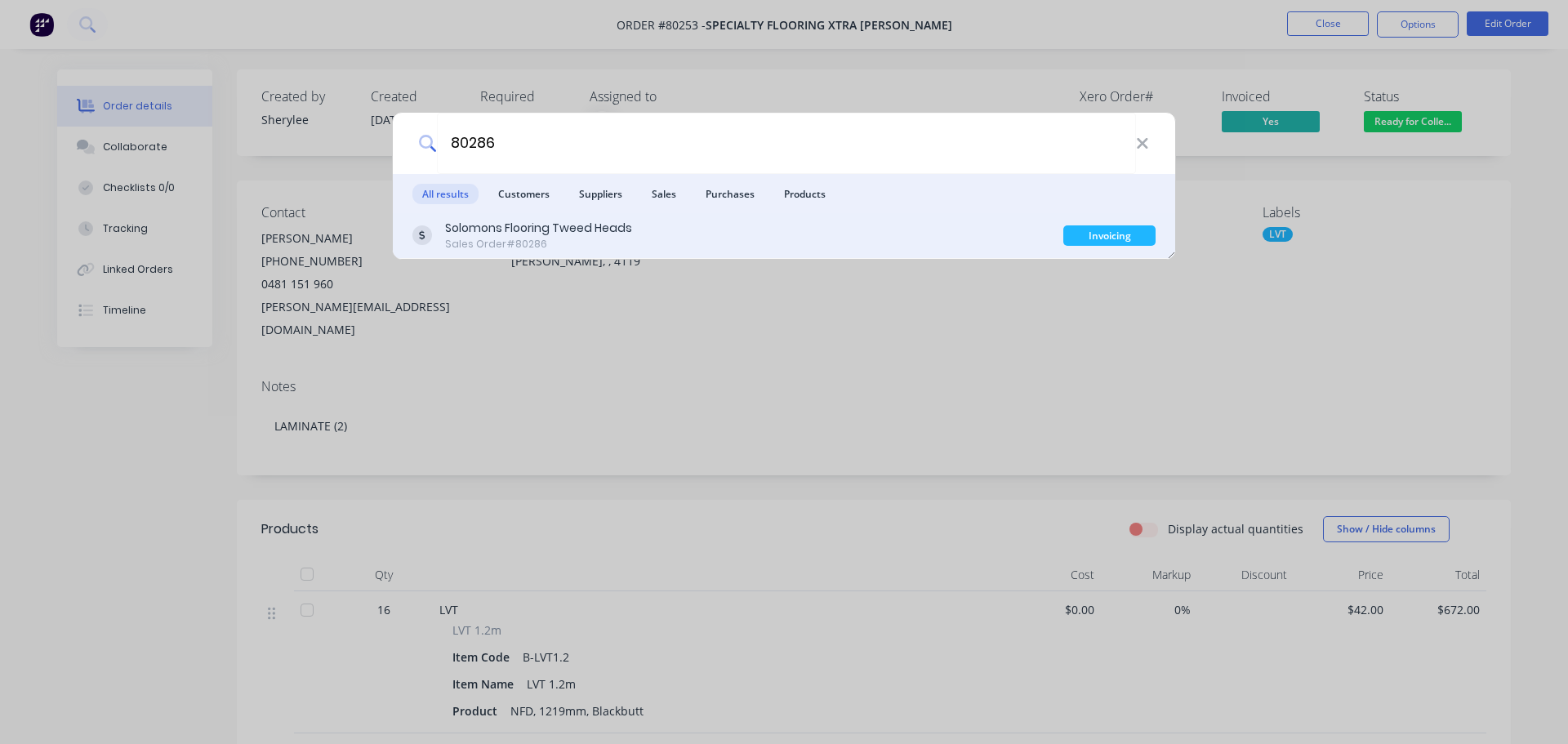
click at [512, 227] on div "Solomons Flooring Tweed Heads" at bounding box center [539, 228] width 187 height 17
